Goal: Task Accomplishment & Management: Manage account settings

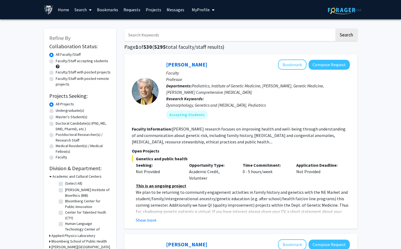
click at [69, 109] on label "Undergraduate(s)" at bounding box center [70, 111] width 28 height 6
click at [59, 109] on input "Undergraduate(s)" at bounding box center [57, 109] width 3 height 3
radio input "true"
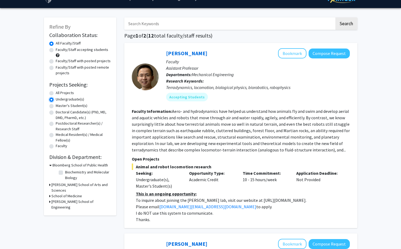
scroll to position [12, 0]
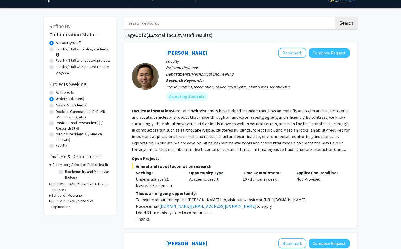
click at [77, 50] on label "Faculty/Staff accepting students" at bounding box center [82, 49] width 52 height 6
click at [59, 50] on input "Faculty/Staff accepting students" at bounding box center [57, 47] width 3 height 3
radio input "true"
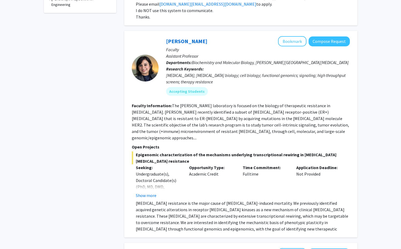
scroll to position [214, 0]
click at [290, 42] on button "Bookmark" at bounding box center [292, 41] width 28 height 10
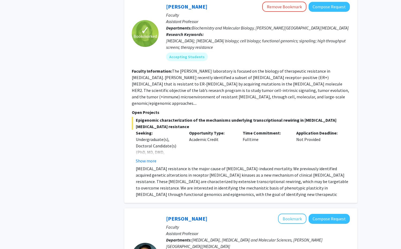
scroll to position [248, 0]
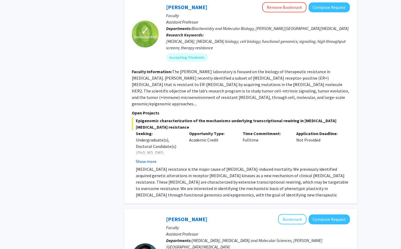
click at [152, 158] on button "Show more" at bounding box center [146, 161] width 21 height 6
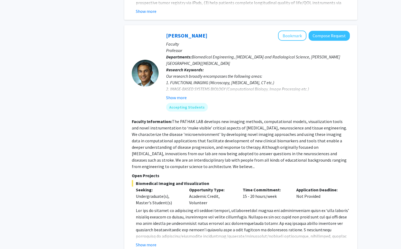
scroll to position [780, 0]
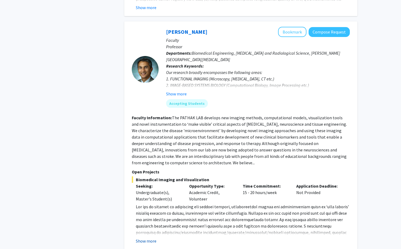
click at [138, 237] on button "Show more" at bounding box center [146, 240] width 21 height 6
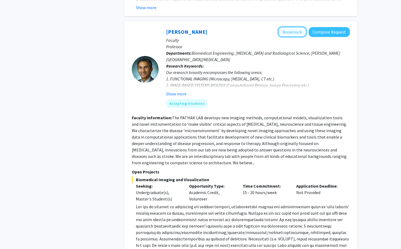
click at [298, 27] on button "Bookmark" at bounding box center [292, 32] width 28 height 10
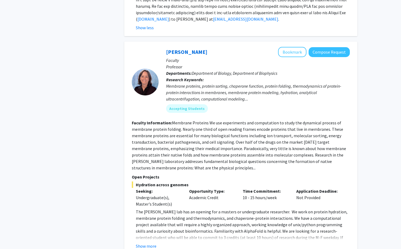
scroll to position [1025, 0]
click at [294, 46] on button "Bookmark" at bounding box center [292, 51] width 28 height 10
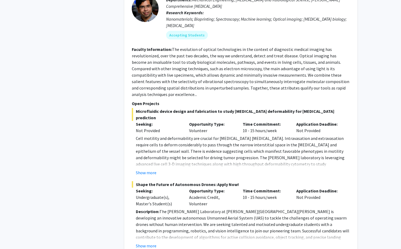
scroll to position [2336, 0]
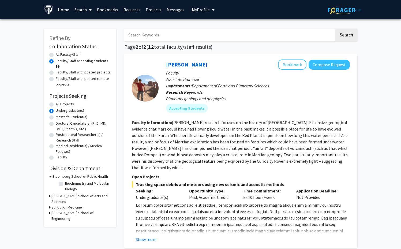
click at [116, 7] on link "Bookmarks" at bounding box center [107, 9] width 27 height 19
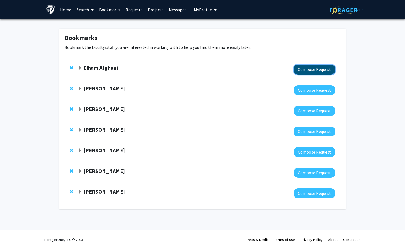
click at [297, 71] on button "Compose Request" at bounding box center [314, 70] width 41 height 10
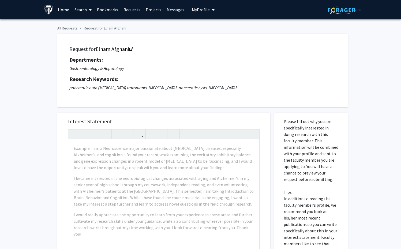
click at [194, 13] on button "My Profile" at bounding box center [203, 9] width 26 height 19
click at [202, 30] on img at bounding box center [200, 27] width 11 height 11
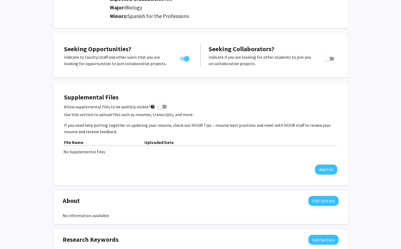
scroll to position [76, 0]
click at [159, 107] on span at bounding box center [159, 106] width 5 height 5
click at [160, 108] on input "Allow supplemental files to be publicly visible? help" at bounding box center [160, 108] width 0 height 0
checkbox input "true"
click at [76, 146] on div "File Name Uploaded Date No Supplemental Files" at bounding box center [200, 147] width 273 height 16
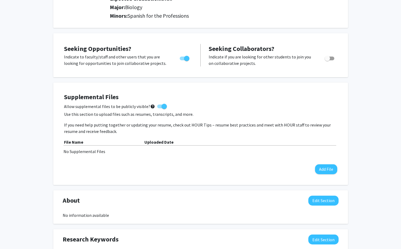
click at [84, 152] on div "No Supplemental Files" at bounding box center [200, 151] width 274 height 6
click at [318, 168] on button "Add File" at bounding box center [326, 169] width 22 height 10
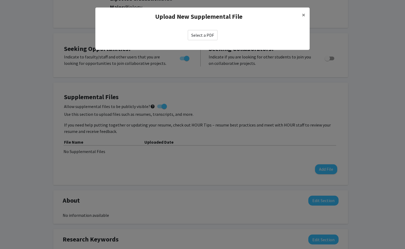
click at [201, 36] on label "Select a PDF" at bounding box center [203, 35] width 30 height 10
click at [0, 0] on input "Select a PDF" at bounding box center [0, 0] width 0 height 0
click at [303, 15] on span "×" at bounding box center [303, 15] width 3 height 8
